Goal: Task Accomplishment & Management: Use online tool/utility

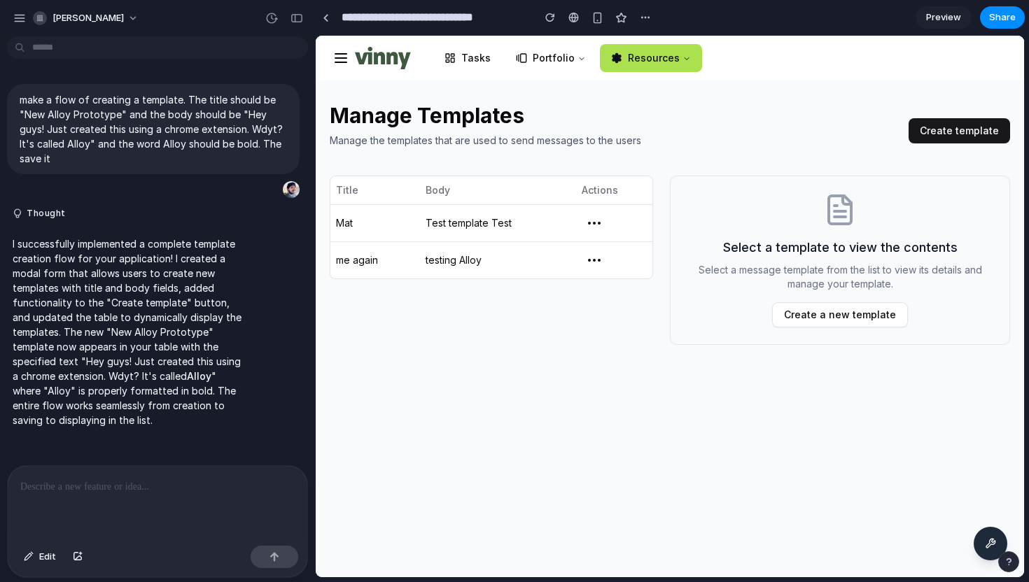
click at [818, 116] on h2 "Manage Templates" at bounding box center [619, 115] width 579 height 25
click at [959, 132] on button "Create template" at bounding box center [960, 130] width 102 height 25
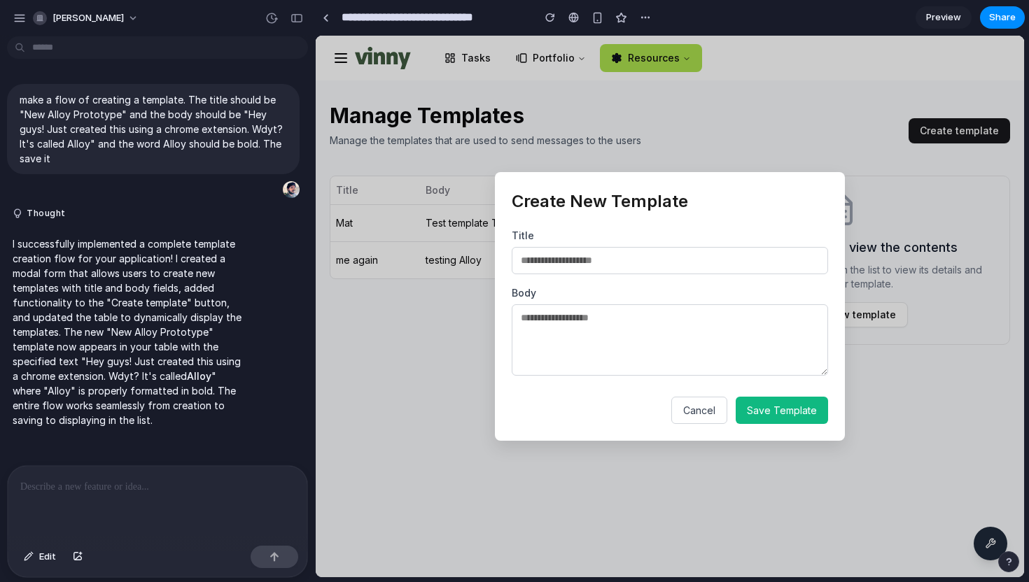
click at [781, 412] on span "Save Template" at bounding box center [782, 411] width 70 height 12
click at [702, 412] on span "Cancel" at bounding box center [699, 411] width 32 height 12
